Goal: Information Seeking & Learning: Find specific fact

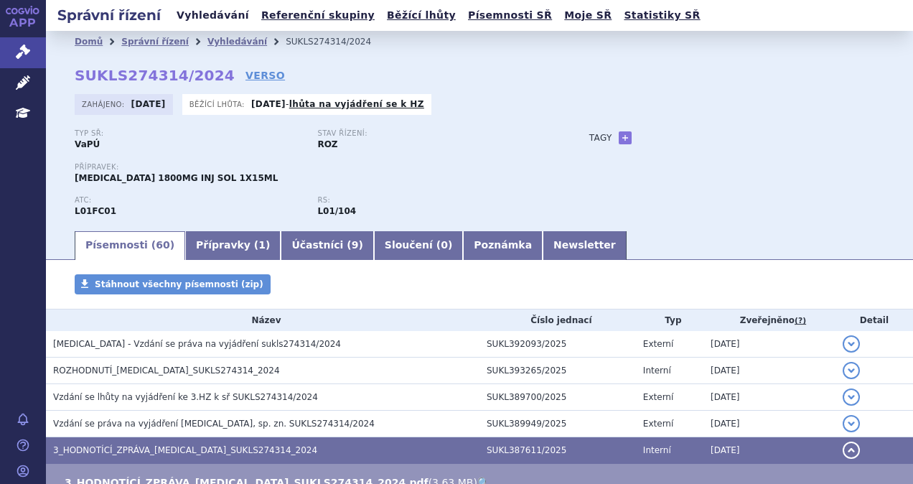
click at [218, 16] on link "Vyhledávání" at bounding box center [212, 15] width 81 height 19
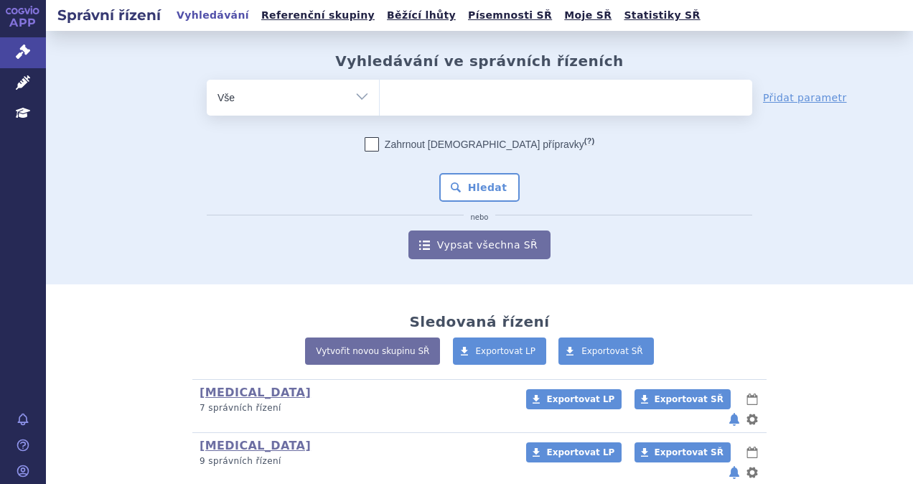
click at [443, 96] on ul at bounding box center [566, 95] width 372 height 30
click at [380, 96] on select at bounding box center [379, 97] width 1 height 36
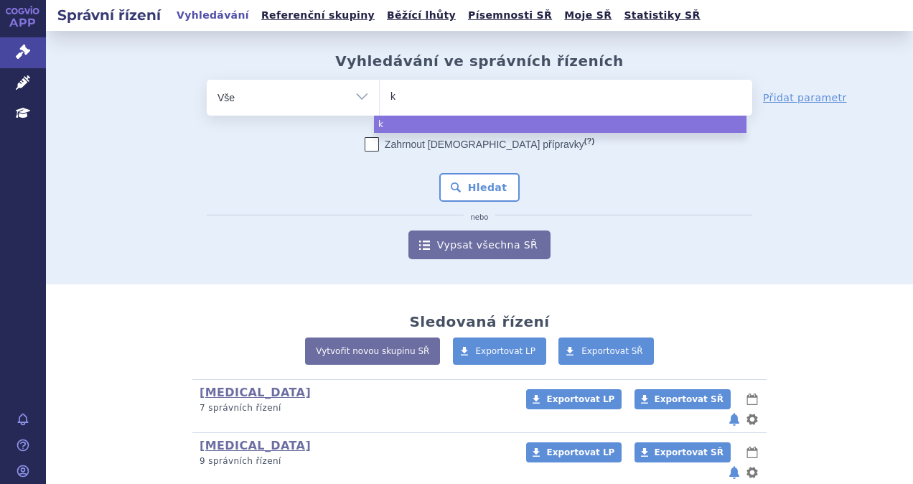
type input "ke"
type input "key"
type input "keyt"
type input "keytr"
type input "keytru"
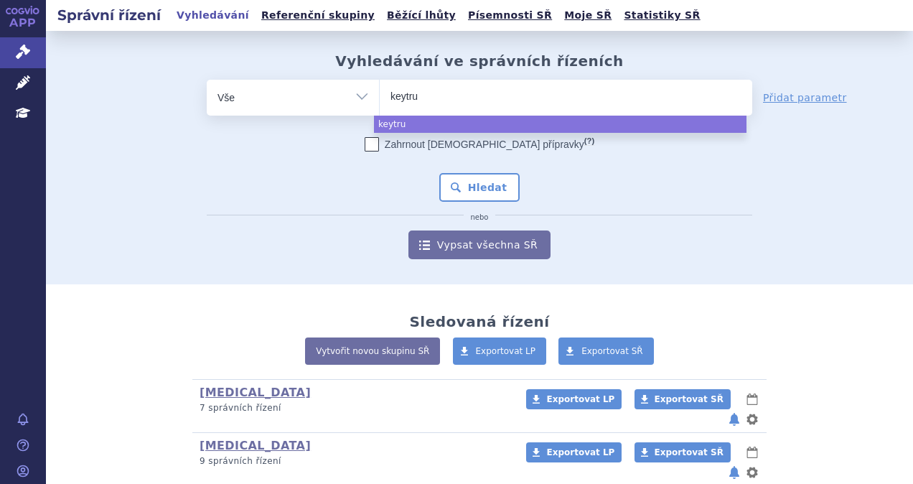
type input "keytrud"
type input "keytruda"
select select "keytruda"
click at [443, 180] on button "Hledat" at bounding box center [479, 187] width 81 height 29
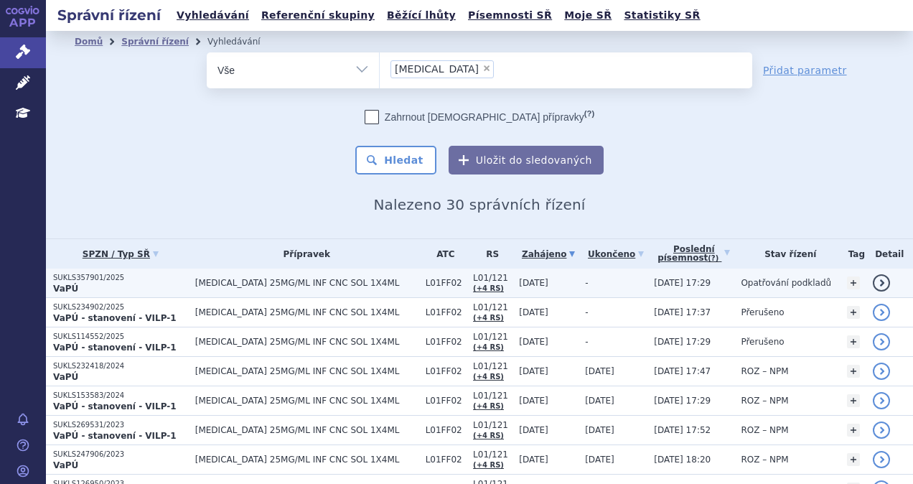
click at [309, 281] on span "KEYTRUDA 25MG/ML INF CNC SOL 1X4ML" at bounding box center [306, 283] width 223 height 10
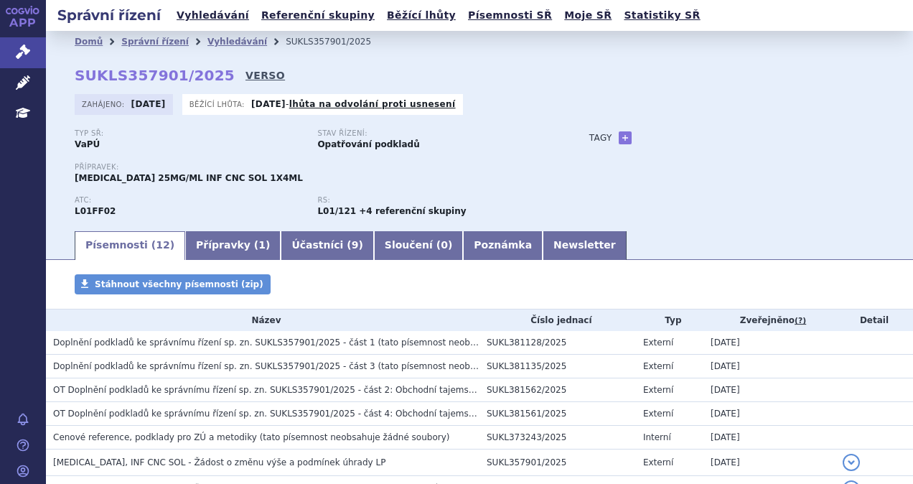
click at [245, 72] on link "VERSO" at bounding box center [264, 75] width 39 height 14
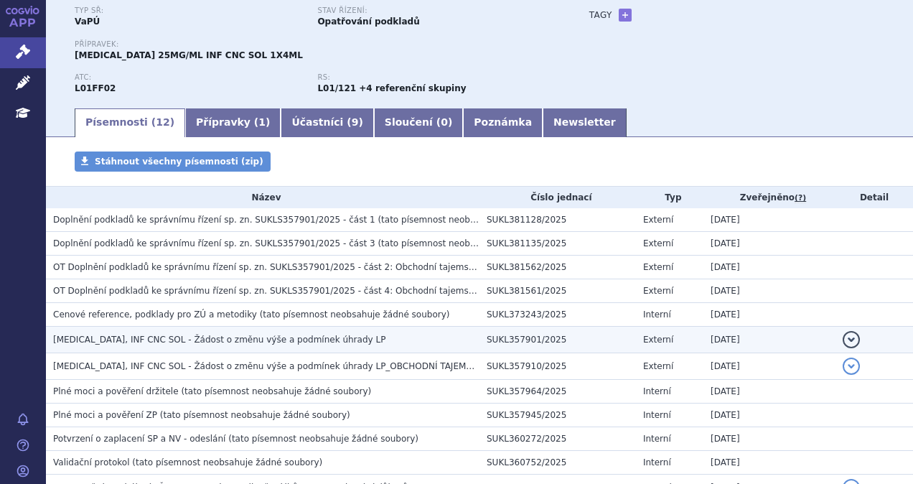
scroll to position [224, 0]
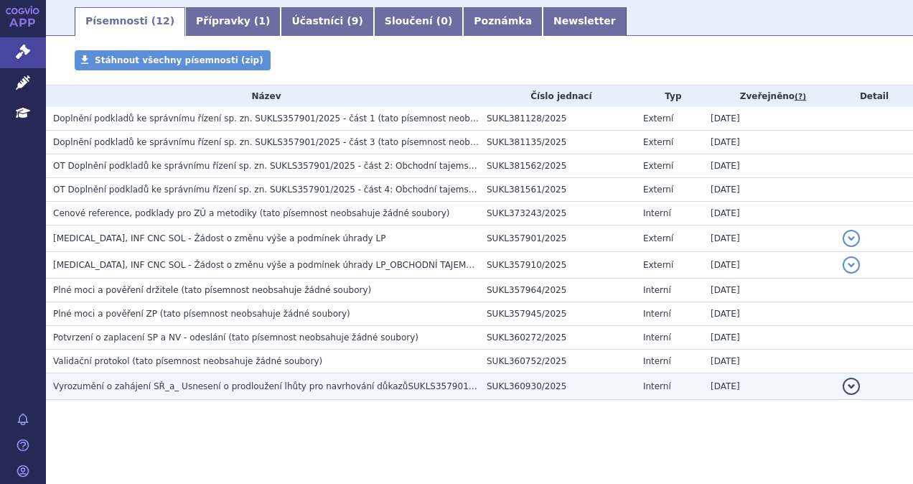
click at [270, 379] on h3 "Vyrozumění o zahájení SŘ_a_ Usnesení o prodloužení lhůty pro navrhování důkazůS…" at bounding box center [266, 386] width 426 height 14
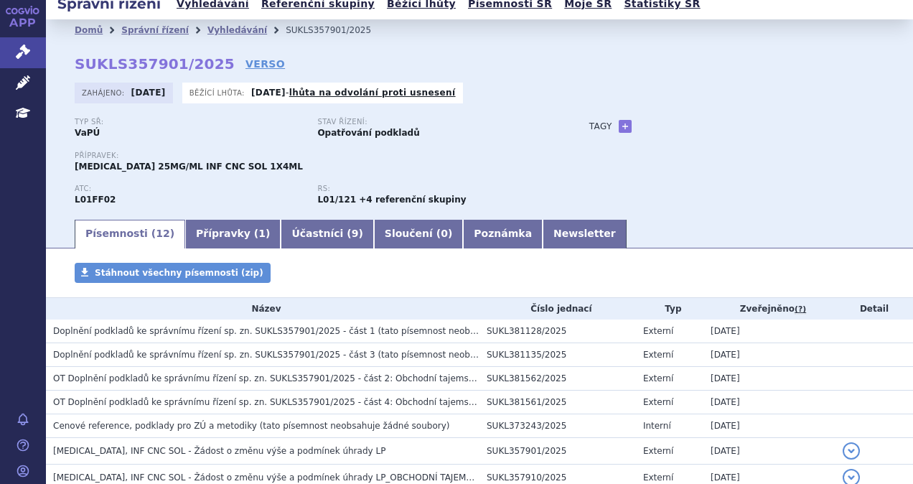
scroll to position [12, 0]
drag, startPoint x: 211, startPoint y: 65, endPoint x: 161, endPoint y: 71, distance: 50.6
click at [161, 71] on div "Domů Správní řízení Vyhledávání SUKLS357901/2025 SUKLS357901/2025 VERSO Zahájen…" at bounding box center [479, 128] width 867 height 177
drag, startPoint x: 161, startPoint y: 71, endPoint x: 72, endPoint y: 70, distance: 89.0
click at [70, 73] on div "Domů Správní řízení Vyhledávání SUKLS357901/2025 SUKLS357901/2025 VERSO Zahájen…" at bounding box center [479, 128] width 867 height 177
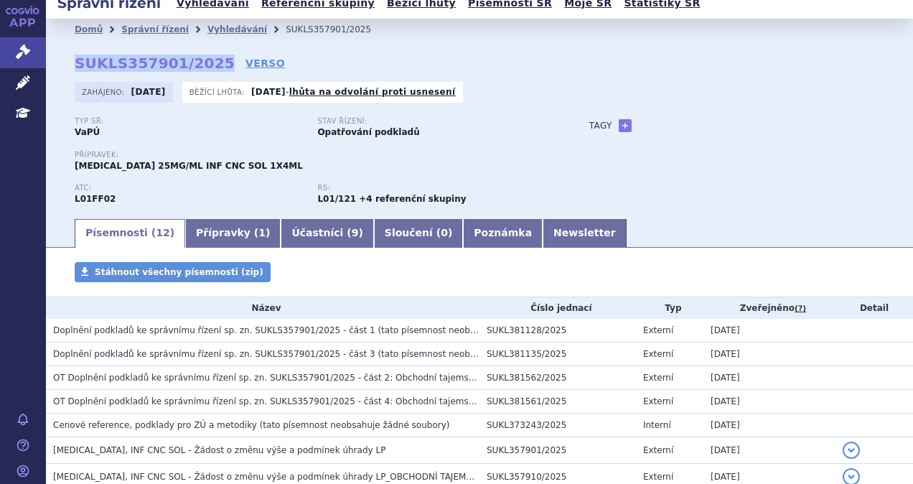
drag, startPoint x: 75, startPoint y: 69, endPoint x: 207, endPoint y: 63, distance: 131.4
click at [207, 63] on strong "SUKLS357901/2025" at bounding box center [155, 63] width 160 height 17
copy strong "SUKLS357901/2025"
